Goal: Find specific page/section: Find specific page/section

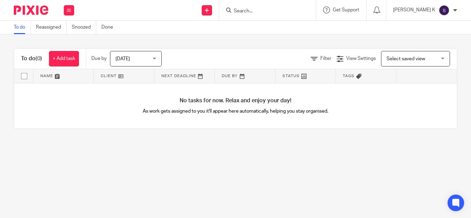
click at [273, 13] on input "Search" at bounding box center [264, 11] width 62 height 6
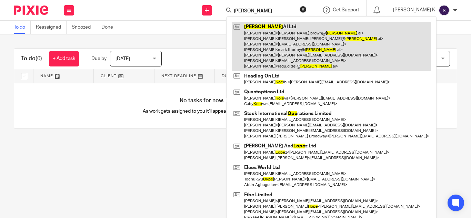
type input "[PERSON_NAME]"
click at [283, 56] on link at bounding box center [330, 46] width 199 height 49
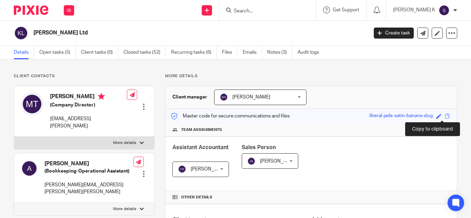
click at [444, 117] on span at bounding box center [446, 116] width 5 height 5
